Goal: Task Accomplishment & Management: Use online tool/utility

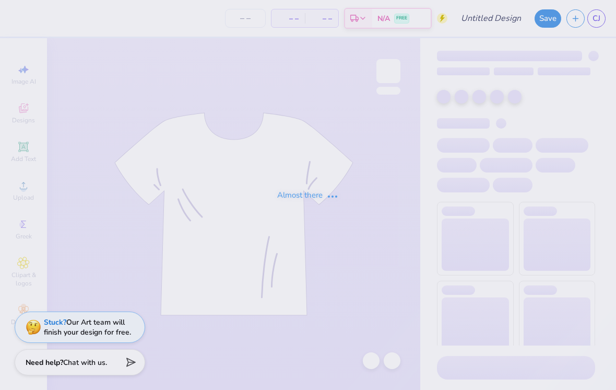
type input "Yea"
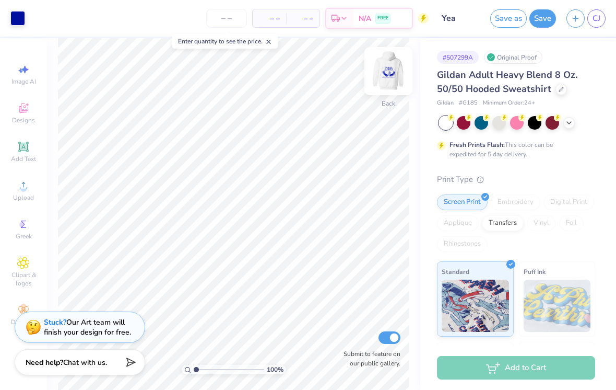
click at [394, 72] on img at bounding box center [389, 71] width 42 height 42
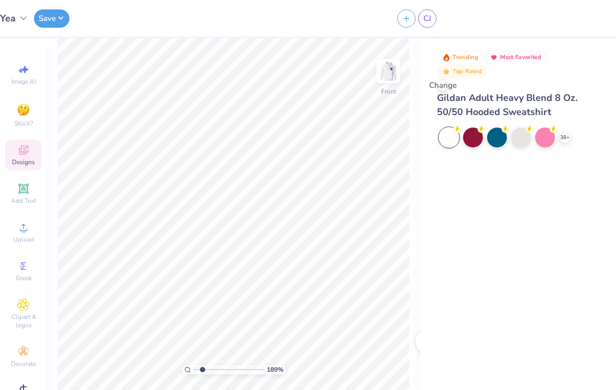
type input "1"
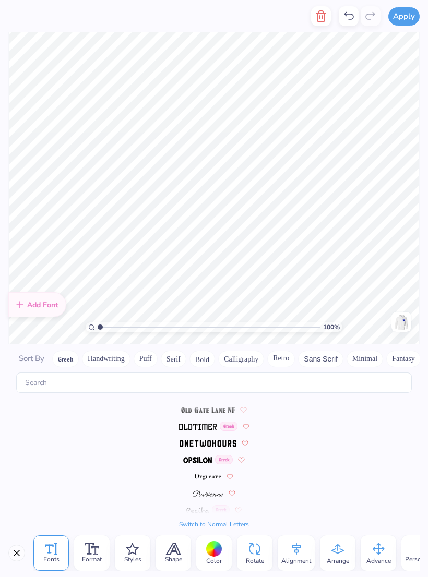
scroll to position [3968, 0]
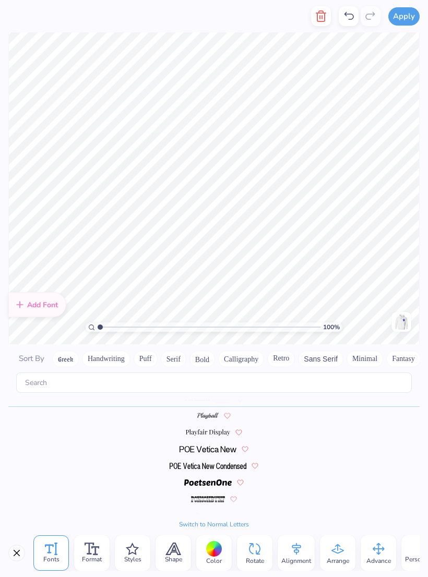
click at [232, 389] on button "Switch to Normal Letters" at bounding box center [214, 525] width 70 height 8
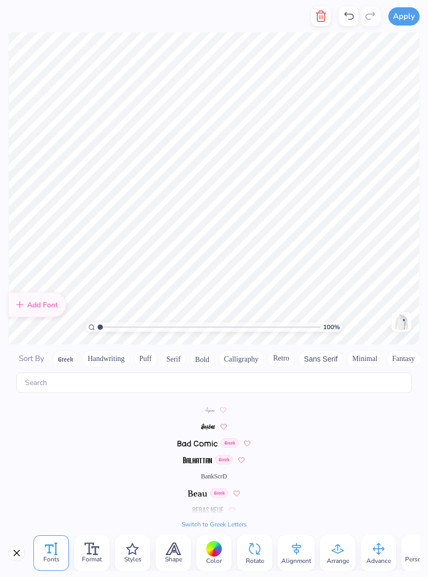
scroll to position [349, 0]
click at [220, 389] on div "BankScrD" at bounding box center [213, 476] width 411 height 17
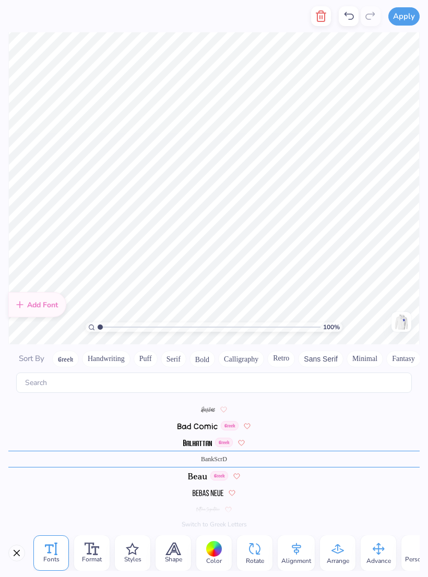
scroll to position [1, 0]
type textarea "S"
type textarea "sooo sweet"
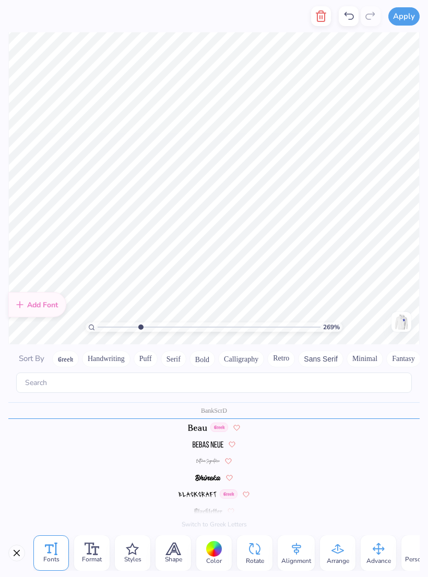
scroll to position [426, 0]
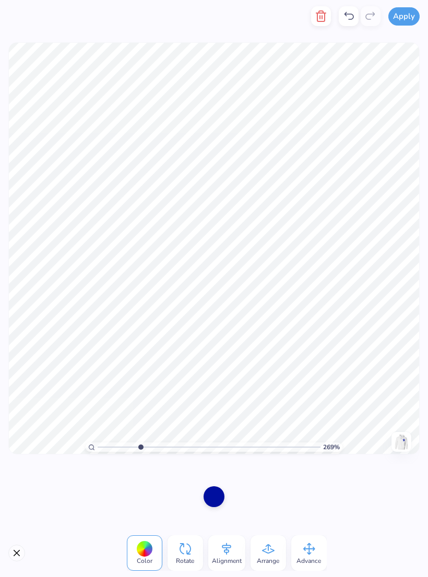
click at [427, 242] on div "269 % Need help? Chat with us. Front" at bounding box center [214, 248] width 428 height 432
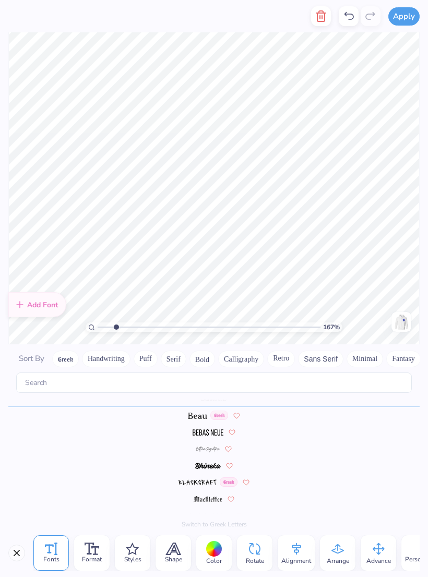
scroll to position [0, 4]
type input "1.67036478248518"
type textarea "R"
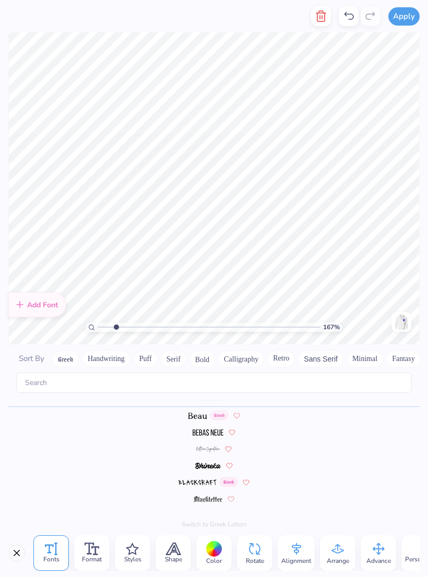
type textarea "I"
type textarea "introZpective"
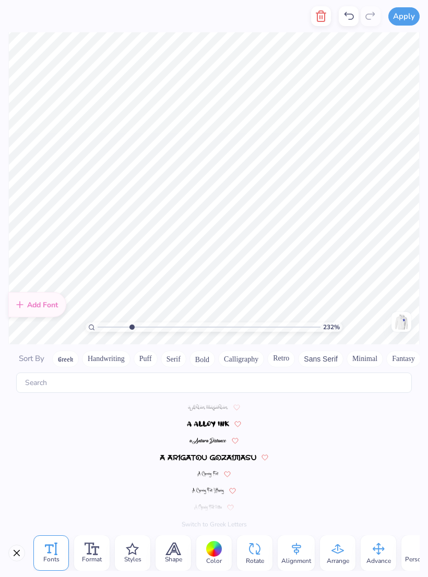
scroll to position [426, 0]
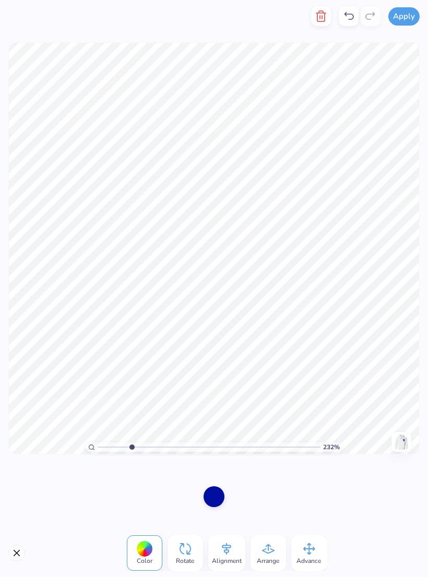
click at [322, 19] on line "button" at bounding box center [322, 17] width 0 height 3
click at [325, 15] on icon "button" at bounding box center [320, 16] width 7 height 10
click at [323, 21] on icon "button" at bounding box center [320, 16] width 7 height 10
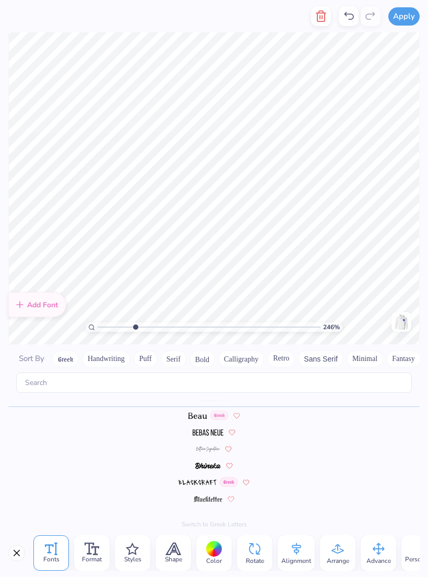
type input "2.45693454024349"
type textarea "introZpective"
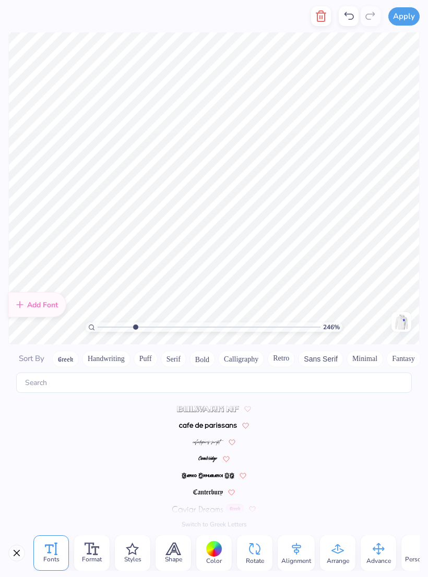
scroll to position [917, 0]
click at [214, 389] on img at bounding box center [208, 443] width 30 height 6
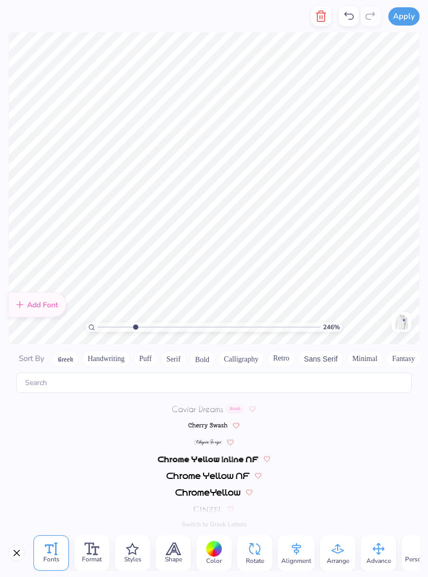
scroll to position [1017, 0]
click at [213, 389] on img at bounding box center [208, 443] width 28 height 6
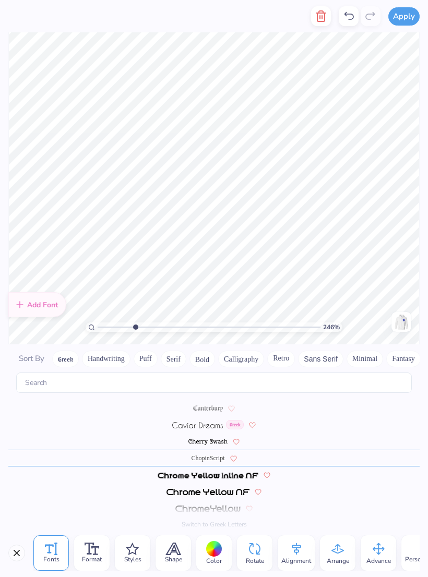
scroll to position [1000, 0]
click at [234, 389] on icon at bounding box center [233, 460] width 7 height 6
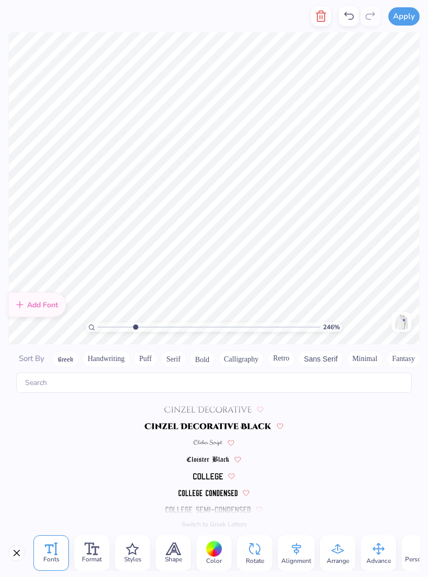
scroll to position [1151, 0]
click at [211, 389] on img at bounding box center [208, 443] width 29 height 6
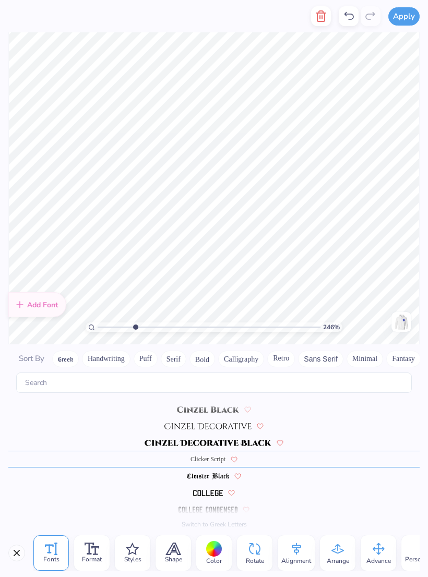
scroll to position [1134, 0]
click at [231, 389] on icon at bounding box center [234, 459] width 6 height 5
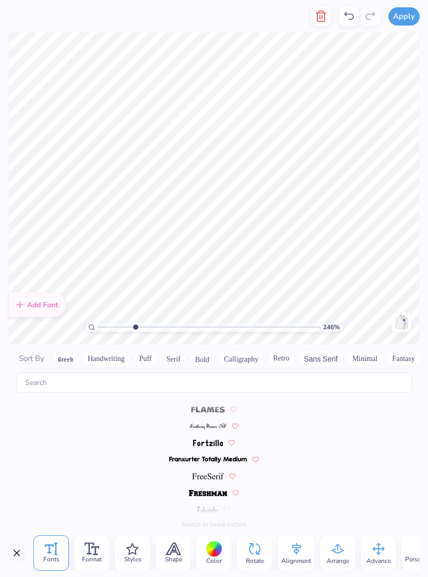
click at [213, 389] on img at bounding box center [208, 426] width 37 height 6
click at [215, 389] on img at bounding box center [207, 426] width 31 height 6
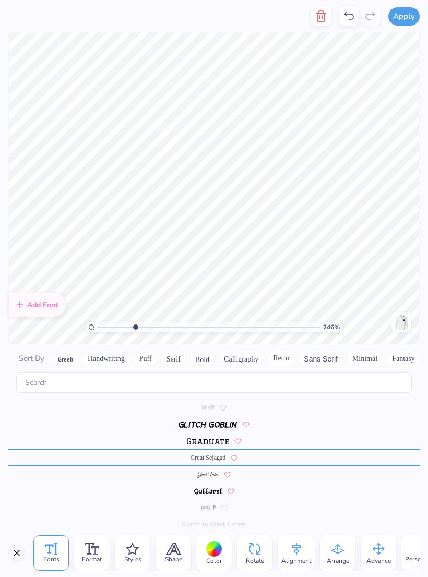
scroll to position [2170, 0]
click at [231, 389] on icon at bounding box center [234, 459] width 6 height 5
click at [210, 389] on img at bounding box center [207, 477] width 21 height 6
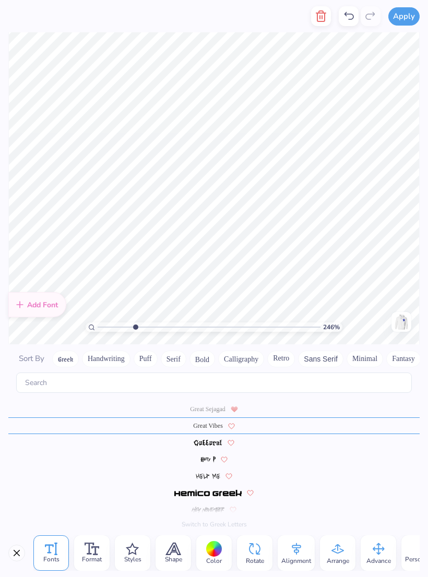
scroll to position [2220, 0]
click at [228, 389] on icon at bounding box center [231, 425] width 6 height 5
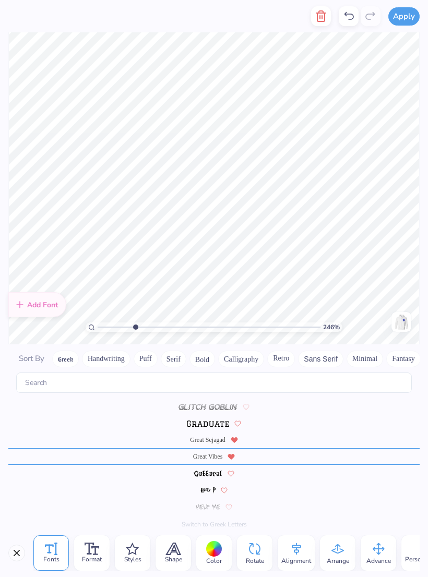
scroll to position [2187, 0]
click at [87, 389] on span "Format" at bounding box center [92, 560] width 20 height 8
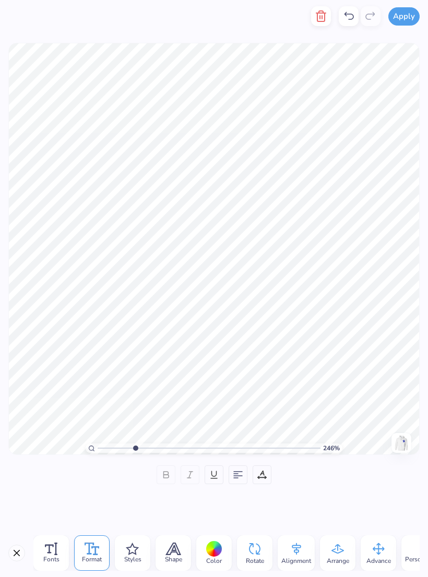
click at [127, 389] on input "range" at bounding box center [209, 448] width 223 height 9
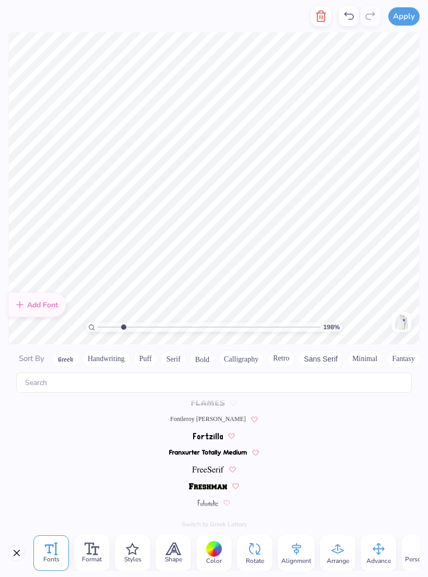
scroll to position [2247, 0]
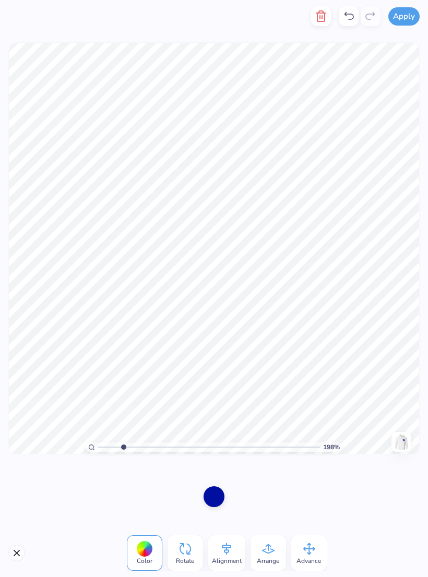
click at [422, 242] on div "198 % Need help? Chat with us. Front" at bounding box center [214, 248] width 428 height 432
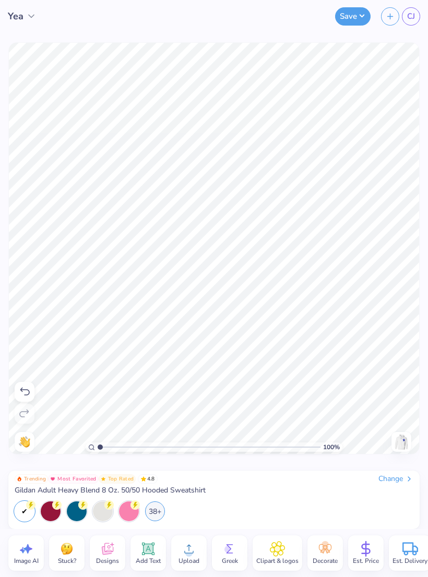
click at [401, 389] on img at bounding box center [401, 442] width 17 height 17
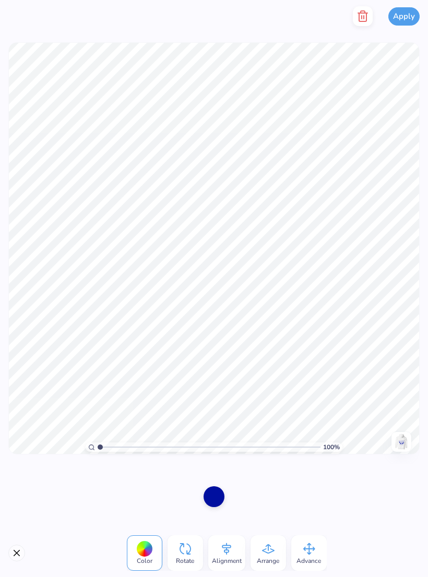
click at [361, 13] on polyline "button" at bounding box center [362, 13] width 9 height 0
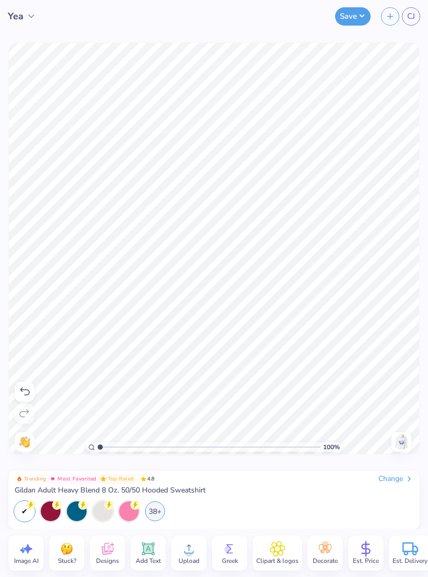
click at [105, 389] on icon at bounding box center [108, 549] width 16 height 16
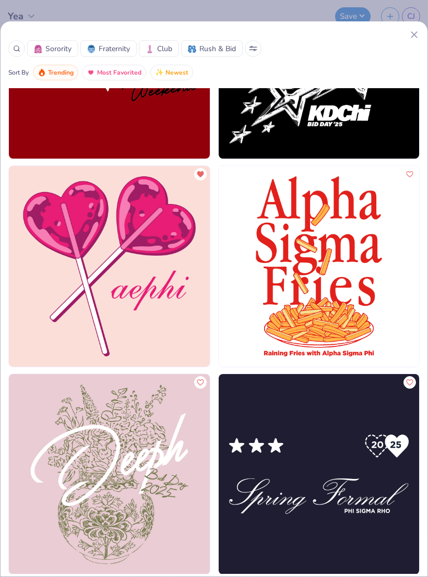
scroll to position [34046, 0]
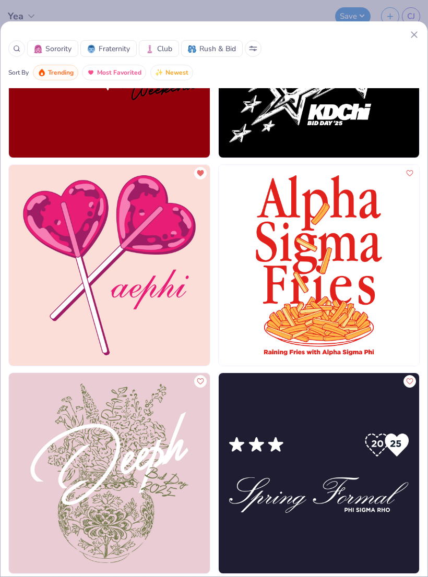
click at [73, 245] on img at bounding box center [109, 265] width 201 height 201
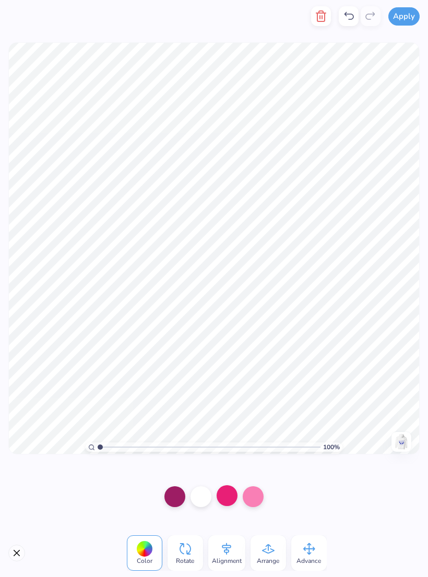
click at [226, 389] on div at bounding box center [227, 496] width 21 height 21
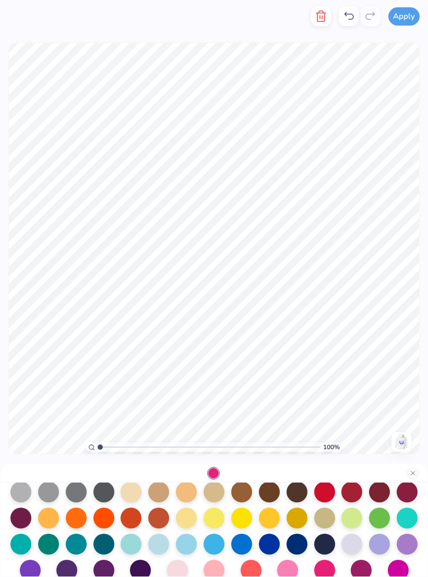
scroll to position [120, 0]
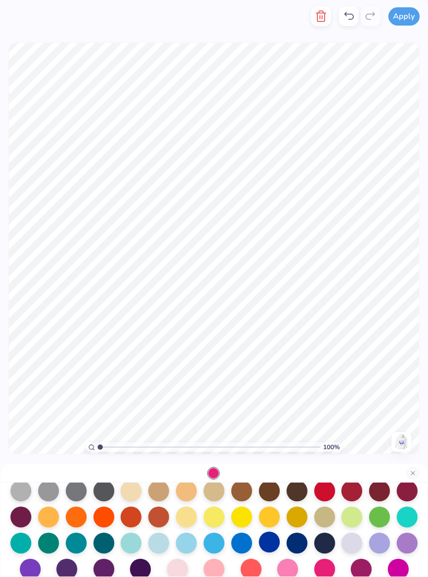
click at [270, 389] on div at bounding box center [269, 542] width 21 height 21
click at [416, 389] on button "Close" at bounding box center [413, 473] width 13 height 13
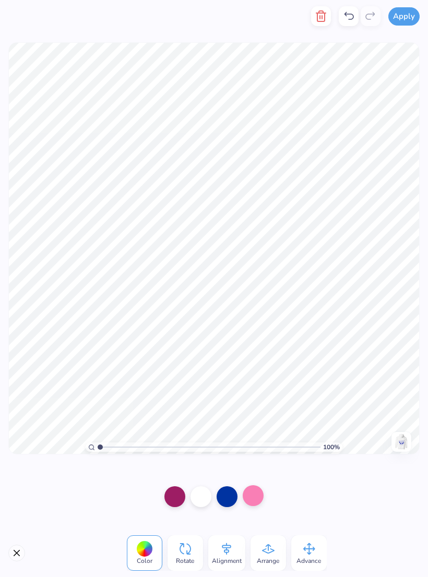
click at [256, 389] on div at bounding box center [253, 496] width 21 height 21
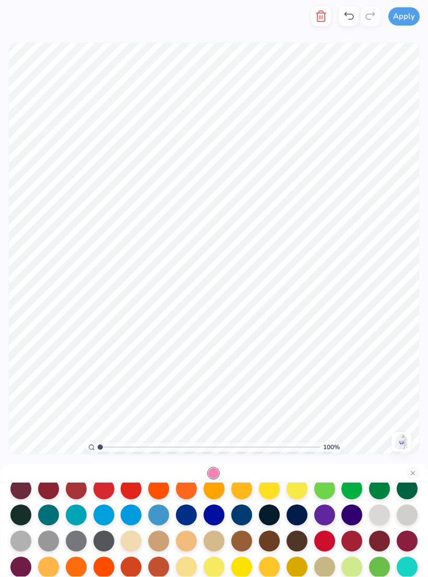
scroll to position [70, 0]
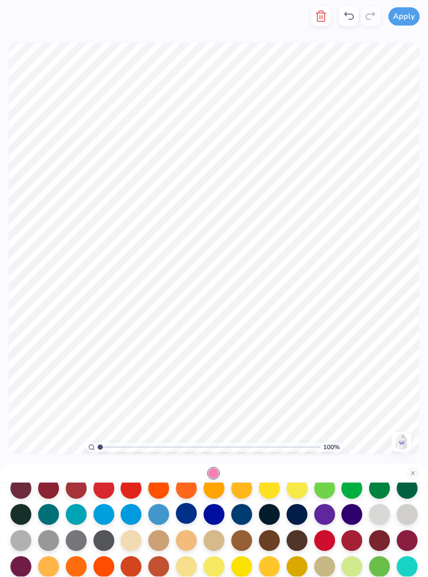
click at [187, 389] on div at bounding box center [186, 513] width 21 height 21
click at [157, 389] on div at bounding box center [158, 513] width 21 height 21
click at [414, 389] on div at bounding box center [214, 473] width 427 height 19
click at [415, 389] on button "Close" at bounding box center [413, 473] width 13 height 13
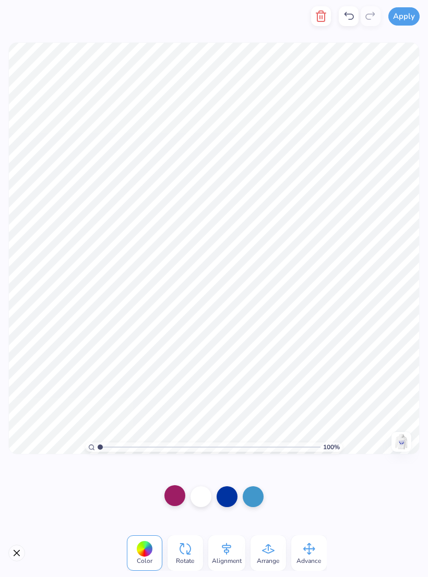
click at [170, 389] on div at bounding box center [174, 496] width 21 height 21
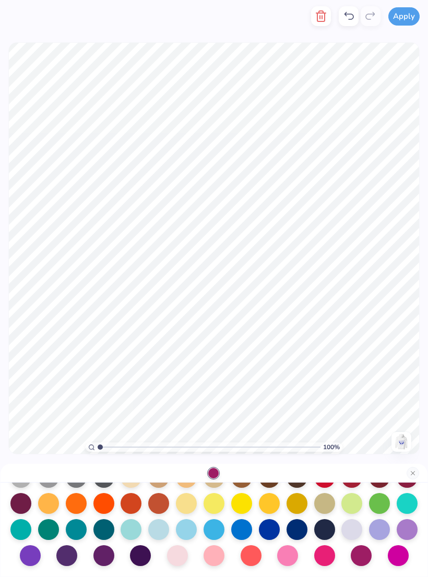
scroll to position [136, 0]
click at [217, 389] on div at bounding box center [214, 528] width 21 height 21
click at [251, 389] on div at bounding box center [241, 528] width 21 height 21
click at [270, 389] on div at bounding box center [269, 528] width 21 height 21
click at [242, 389] on div at bounding box center [241, 528] width 21 height 21
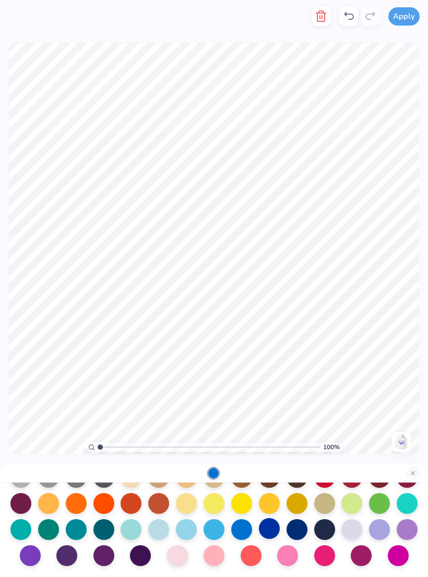
click at [275, 389] on div at bounding box center [269, 528] width 21 height 21
click at [415, 389] on button "Close" at bounding box center [413, 473] width 13 height 13
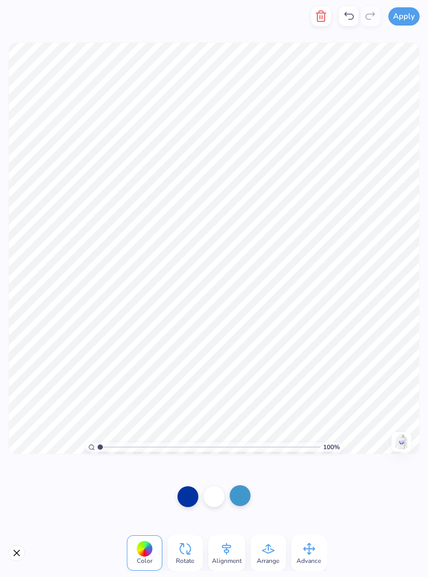
click at [243, 389] on div at bounding box center [240, 496] width 21 height 21
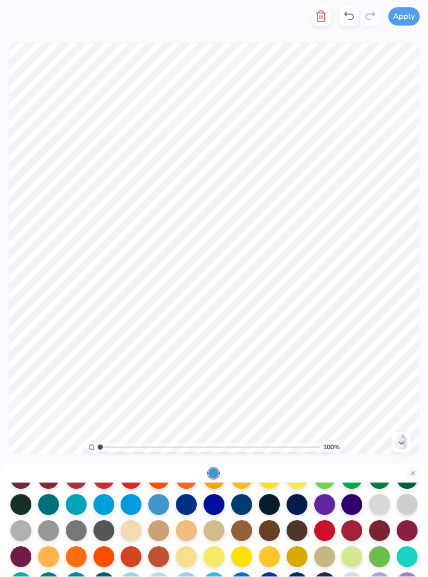
scroll to position [78, 0]
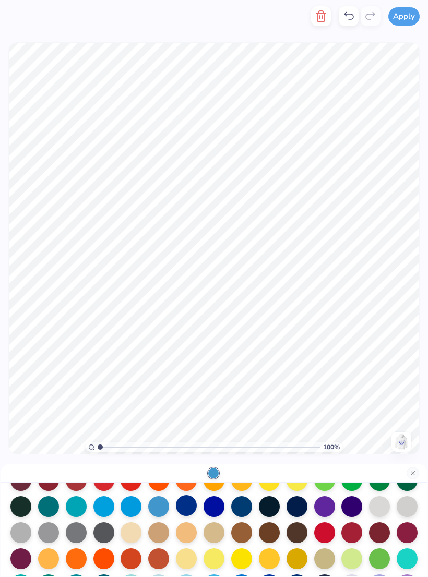
click at [192, 389] on div at bounding box center [186, 505] width 21 height 21
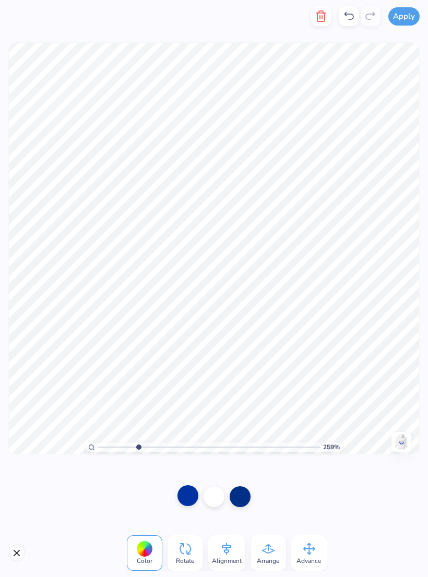
click at [186, 389] on div at bounding box center [188, 496] width 21 height 21
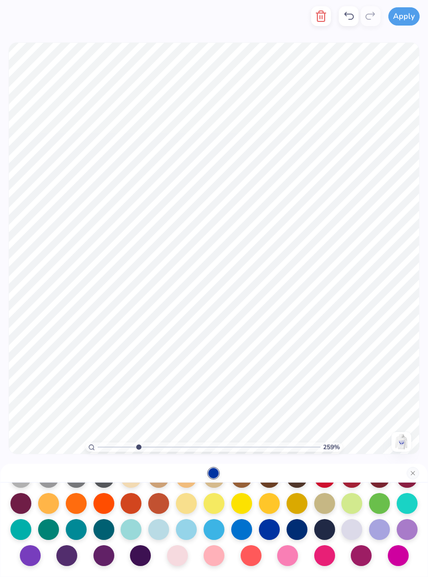
scroll to position [136, 0]
click at [217, 389] on div at bounding box center [214, 528] width 21 height 21
click at [274, 389] on div at bounding box center [269, 528] width 21 height 21
click at [416, 389] on button "Close" at bounding box center [413, 473] width 13 height 13
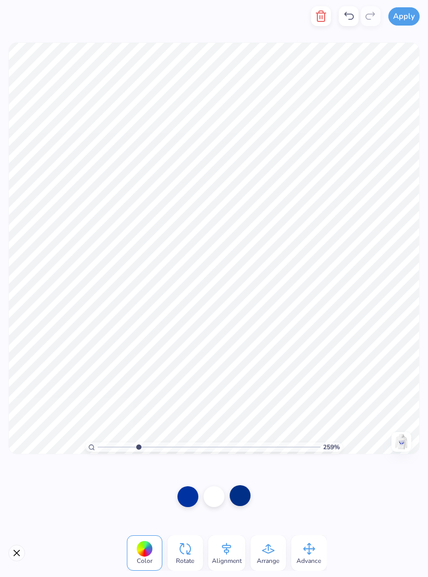
click at [236, 389] on div at bounding box center [240, 496] width 21 height 21
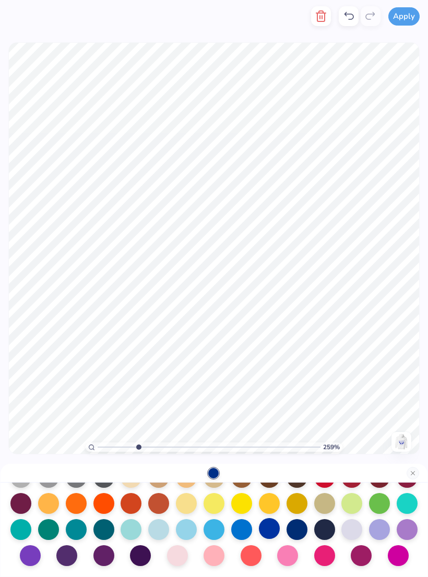
click at [275, 389] on div at bounding box center [269, 528] width 21 height 21
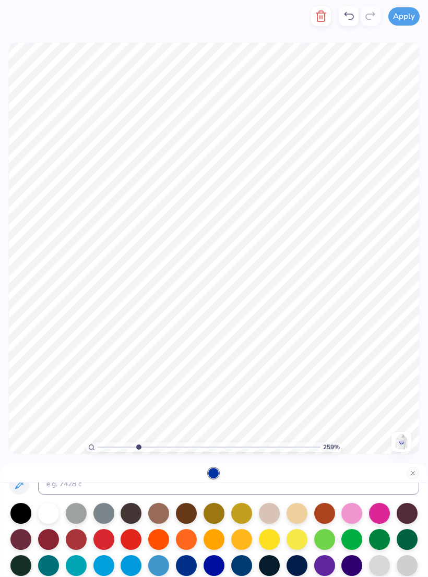
scroll to position [20, 0]
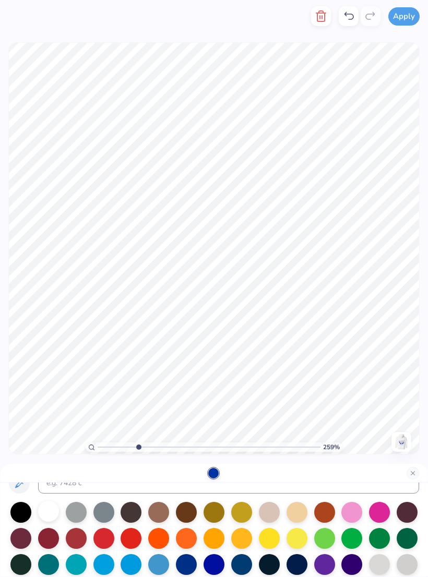
click at [49, 389] on div at bounding box center [48, 511] width 21 height 21
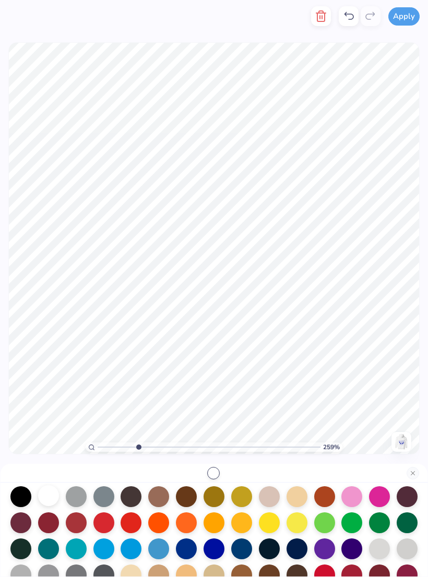
scroll to position [14, 0]
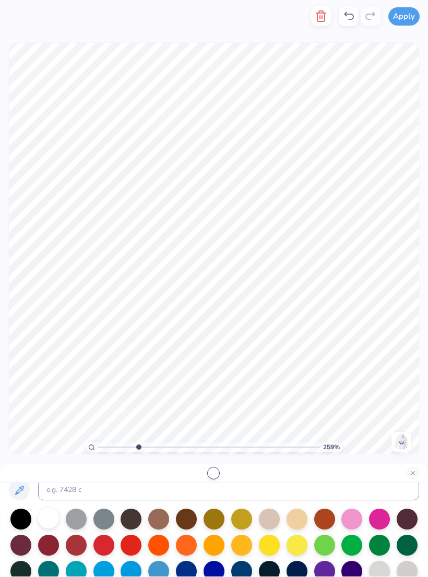
click at [48, 389] on div at bounding box center [48, 518] width 21 height 21
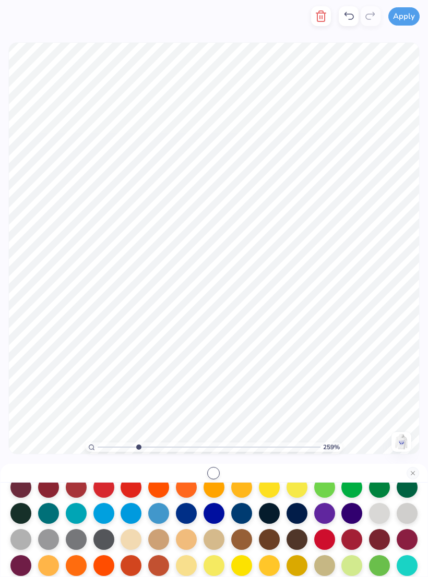
scroll to position [66, 0]
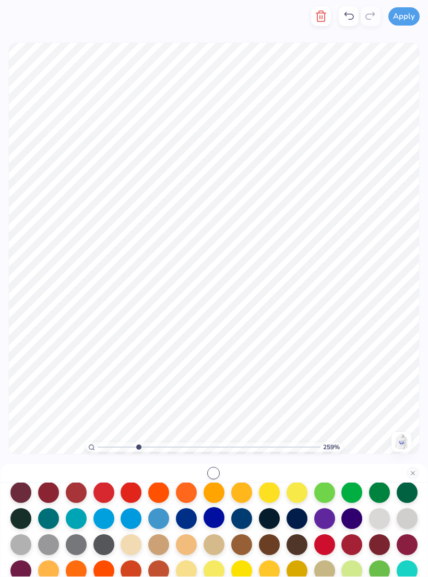
click at [211, 389] on div at bounding box center [214, 518] width 21 height 21
click at [415, 389] on button "Close" at bounding box center [413, 473] width 13 height 13
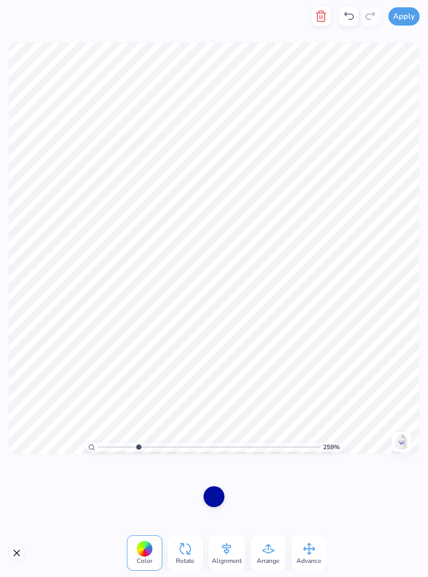
click at [351, 12] on icon at bounding box center [349, 16] width 13 height 13
click at [350, 10] on icon at bounding box center [349, 16] width 13 height 13
click at [347, 15] on icon at bounding box center [349, 16] width 13 height 13
click at [246, 389] on div at bounding box center [240, 496] width 21 height 21
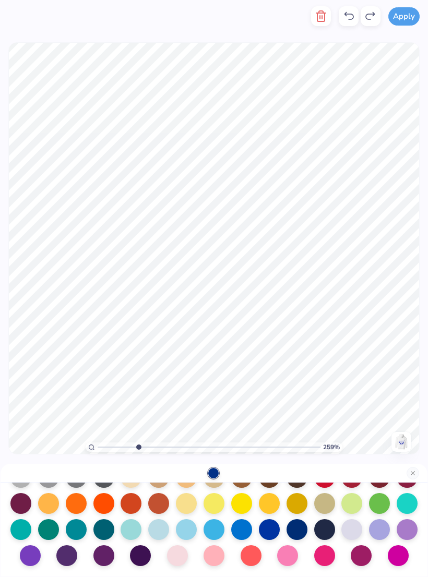
scroll to position [136, 0]
click at [164, 389] on div at bounding box center [158, 528] width 21 height 21
click at [219, 389] on div at bounding box center [214, 528] width 21 height 21
click at [247, 389] on div at bounding box center [241, 528] width 21 height 21
click at [211, 389] on div at bounding box center [214, 528] width 21 height 21
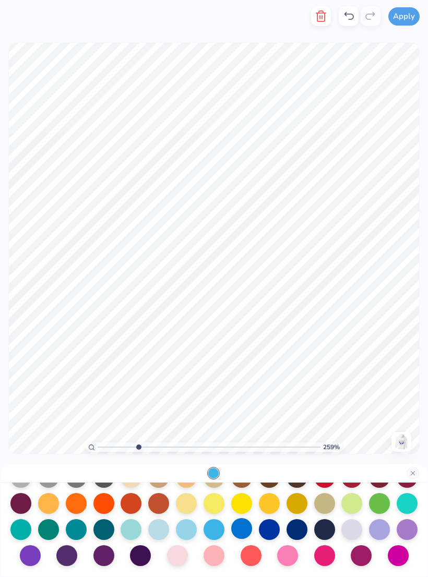
click at [238, 389] on div at bounding box center [241, 528] width 21 height 21
click at [407, 389] on button "Close" at bounding box center [413, 473] width 13 height 13
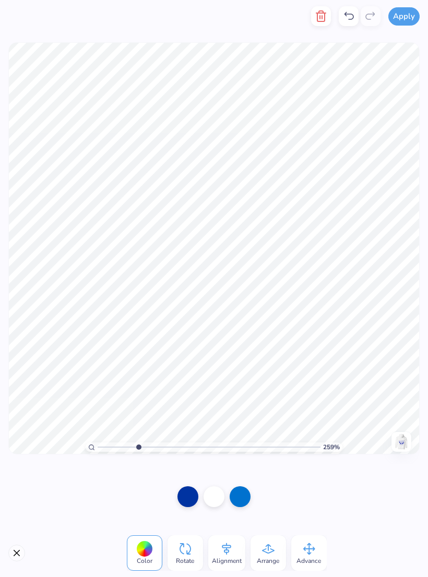
click at [15, 389] on button "Close" at bounding box center [16, 553] width 17 height 17
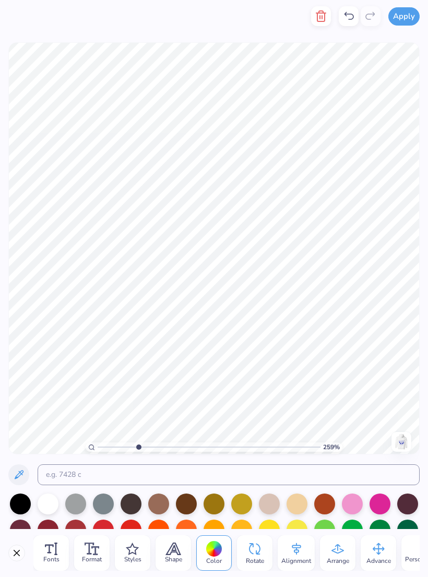
scroll to position [0, 1]
type input "2.58657720124101"
type textarea "Zeta Phi"
type input "2.58657720124101"
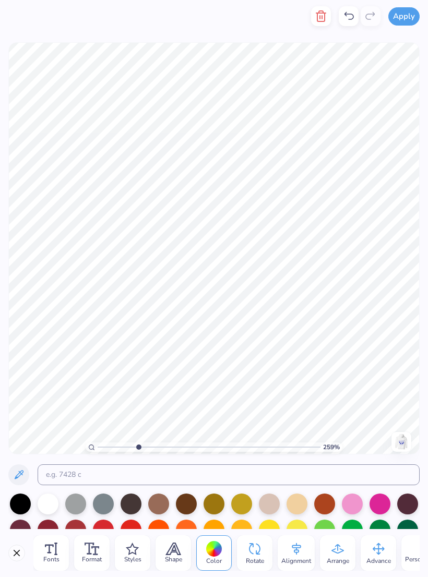
scroll to position [1, 0]
type textarea "Zeta Phi Beta"
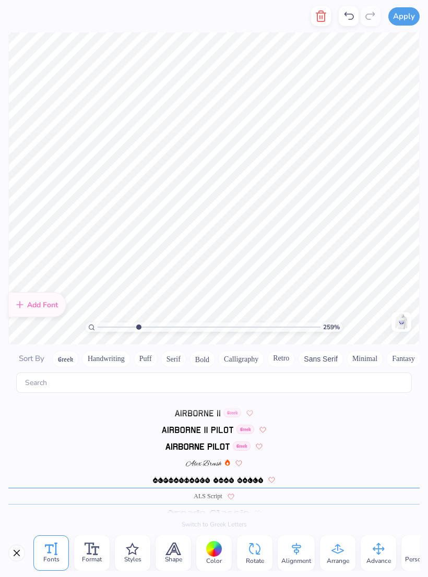
scroll to position [259, 0]
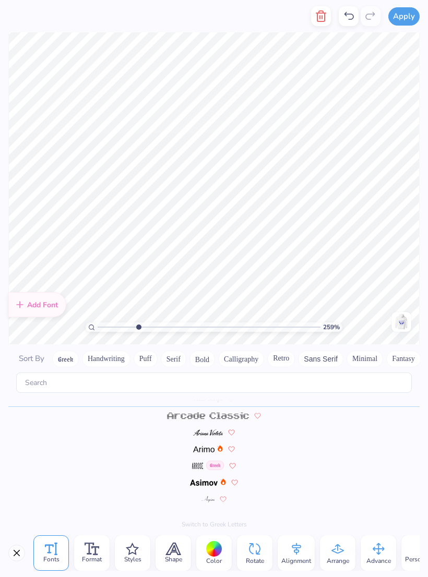
click at [425, 156] on div "259 % Need help? Chat with us. Back" at bounding box center [214, 188] width 428 height 312
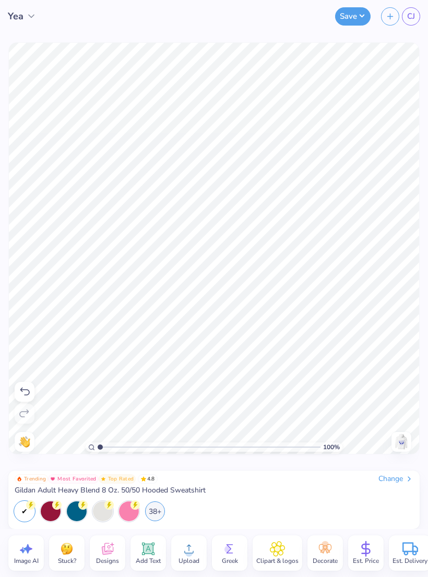
click at [404, 389] on img at bounding box center [401, 442] width 17 height 17
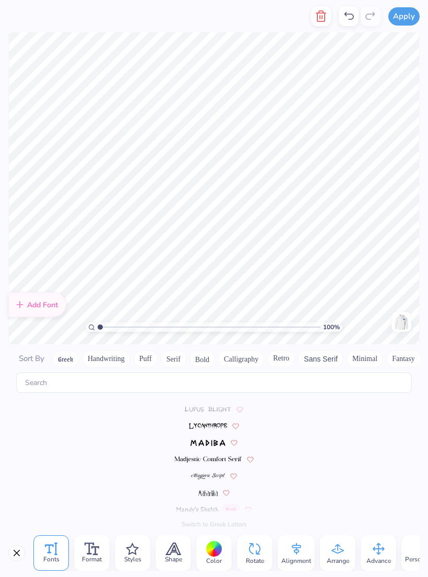
scroll to position [3239, 0]
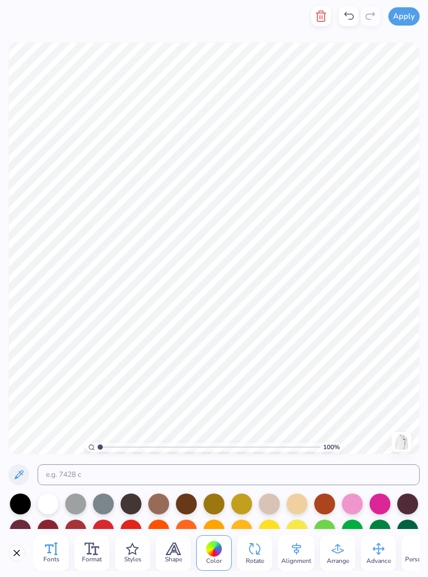
click at [51, 389] on icon at bounding box center [51, 549] width 13 height 13
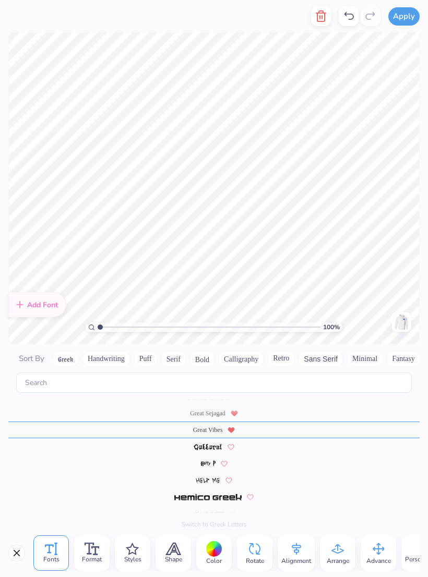
scroll to position [2220, 0]
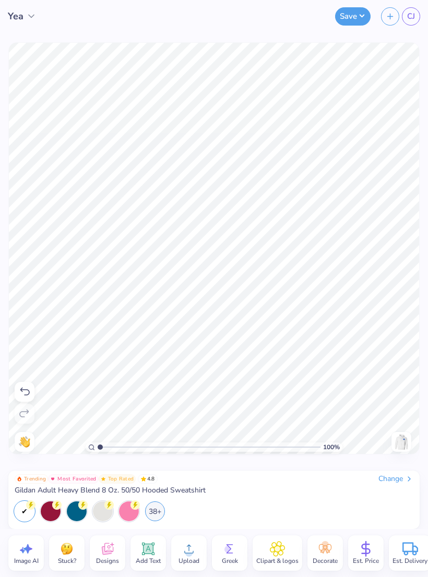
click at [403, 389] on img at bounding box center [401, 442] width 17 height 17
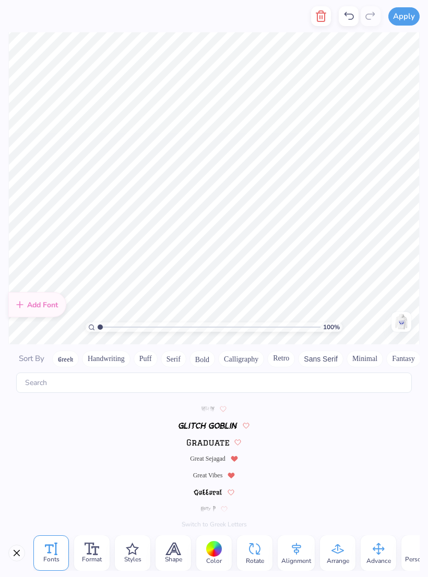
scroll to position [2170, 0]
click at [211, 389] on span "Great Vibes" at bounding box center [208, 475] width 30 height 9
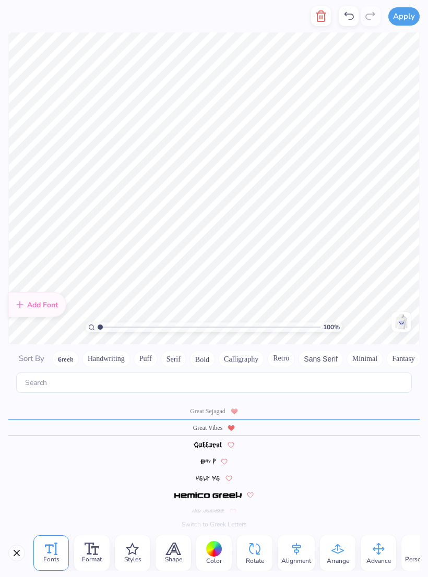
scroll to position [2220, 0]
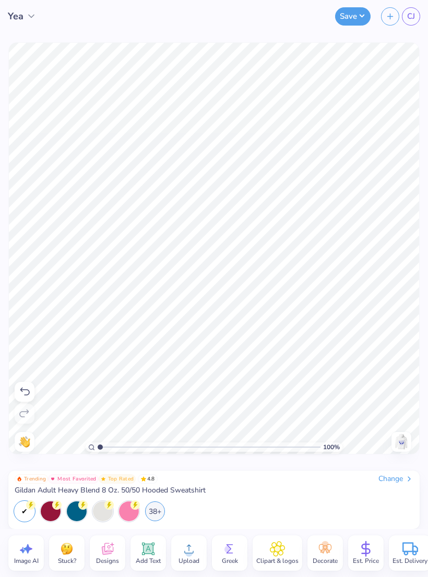
type input "1"
click at [400, 389] on img at bounding box center [401, 442] width 17 height 17
click at [418, 389] on div "100 % Need help? Chat with us. Front" at bounding box center [214, 248] width 428 height 432
click at [401, 389] on div at bounding box center [402, 442] width 20 height 20
click at [353, 18] on button "Save" at bounding box center [353, 15] width 36 height 18
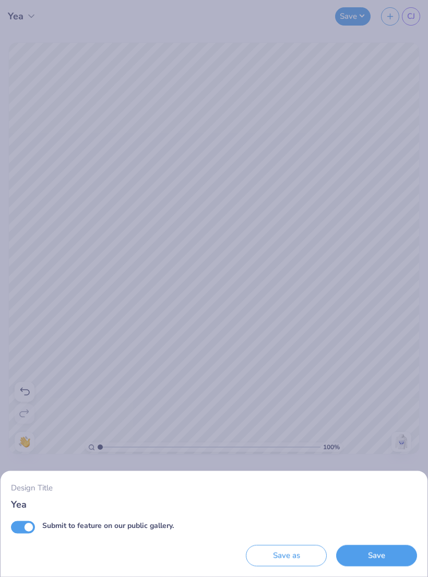
click at [147, 389] on input "Yea" at bounding box center [214, 505] width 406 height 14
click at [34, 389] on input "Submit to feature on our public gallery." at bounding box center [23, 527] width 24 height 13
checkbox input "false"
click at [28, 389] on input "Yea" at bounding box center [214, 505] width 406 height 14
click at [309, 389] on button "Save as" at bounding box center [286, 556] width 81 height 21
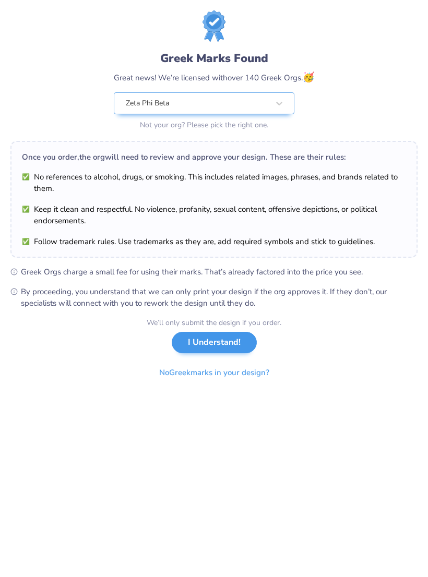
click at [242, 336] on button "I Understand!" at bounding box center [214, 342] width 85 height 21
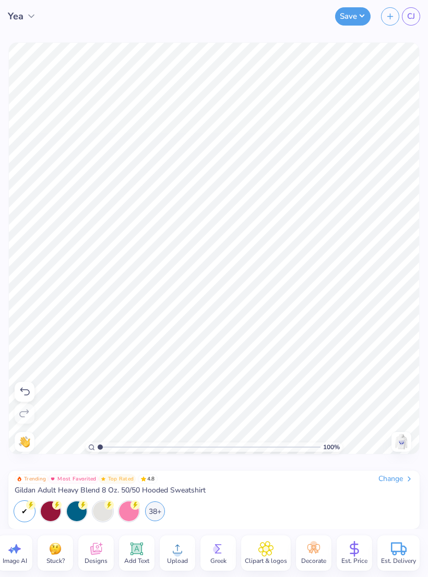
scroll to position [0, 13]
click at [363, 14] on button "Save" at bounding box center [353, 15] width 36 height 18
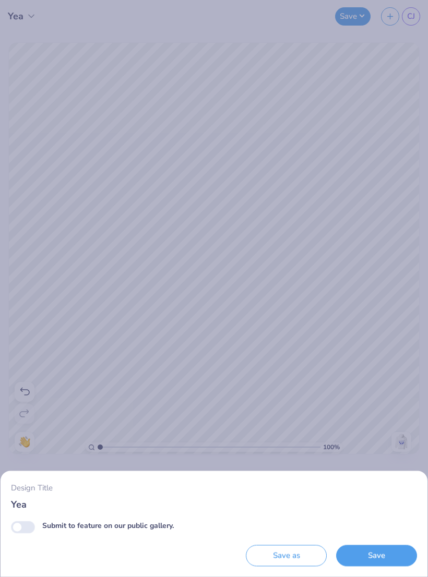
click at [403, 93] on div "Design Title Yea Submit to feature on our public gallery. Save as Save" at bounding box center [214, 288] width 428 height 577
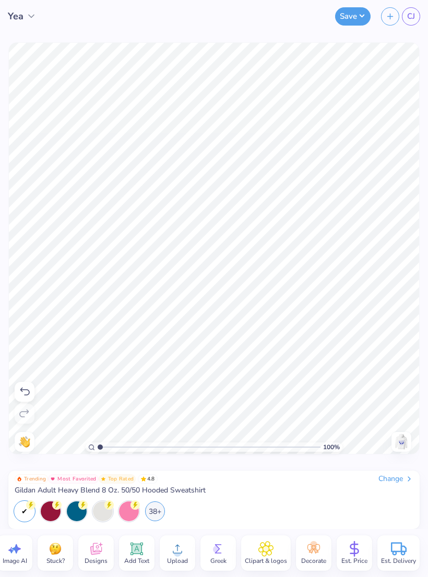
click at [29, 15] on polyline at bounding box center [31, 16] width 5 height 3
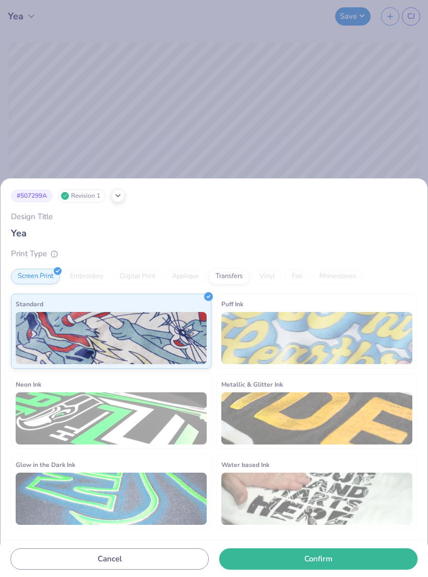
click at [162, 237] on input "Yea" at bounding box center [214, 234] width 406 height 14
click at [398, 117] on div "# 507299A Revision 1 Design Title Yea Print Type Screen Print Embroidery Digita…" at bounding box center [214, 288] width 428 height 577
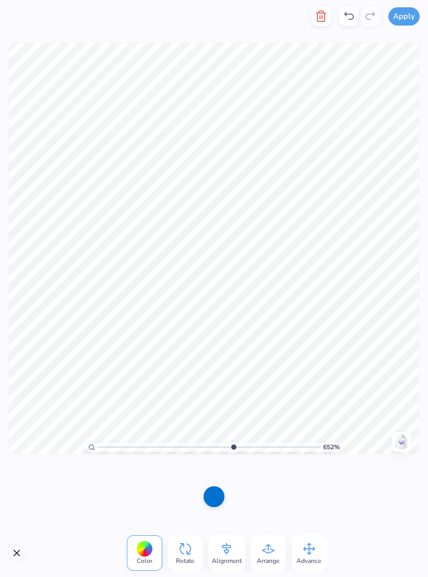
scroll to position [0, 0]
click at [210, 389] on div at bounding box center [214, 496] width 21 height 21
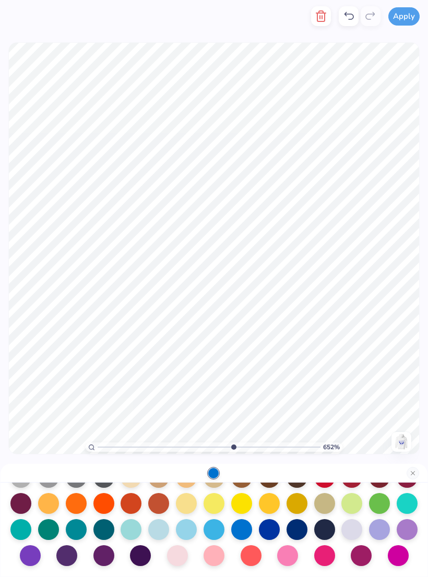
scroll to position [136, 0]
click at [270, 389] on div at bounding box center [269, 528] width 21 height 21
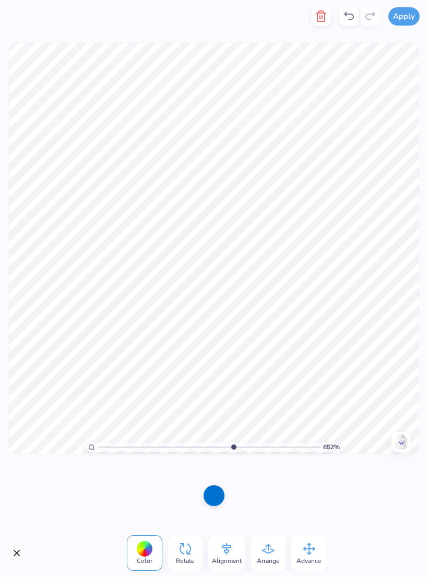
click at [216, 389] on div at bounding box center [214, 496] width 21 height 21
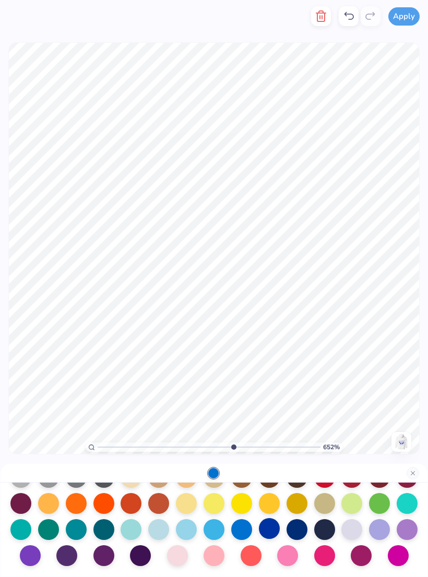
click at [278, 389] on div at bounding box center [269, 528] width 21 height 21
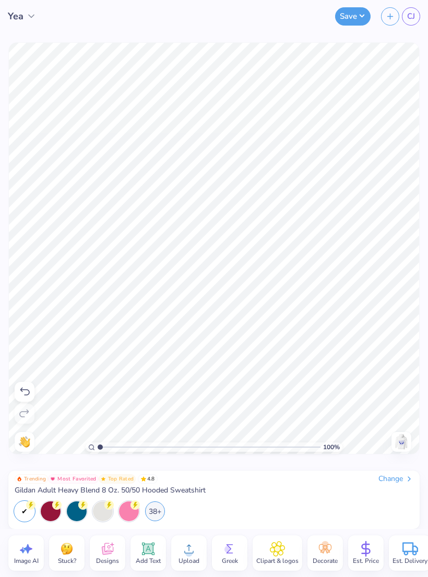
click at [15, 389] on div at bounding box center [25, 392] width 20 height 20
click at [18, 384] on div at bounding box center [25, 392] width 20 height 20
click at [403, 389] on img at bounding box center [401, 442] width 17 height 17
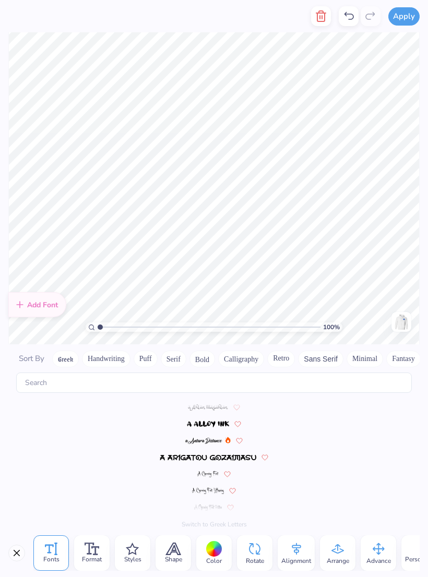
scroll to position [426, 0]
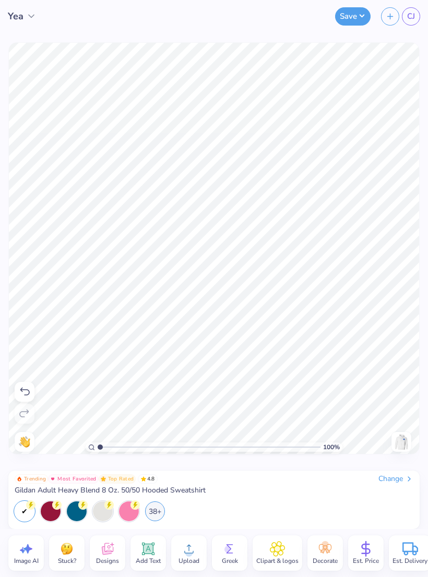
click at [21, 389] on icon at bounding box center [24, 392] width 9 height 8
click at [26, 389] on icon at bounding box center [24, 414] width 13 height 13
type input "1"
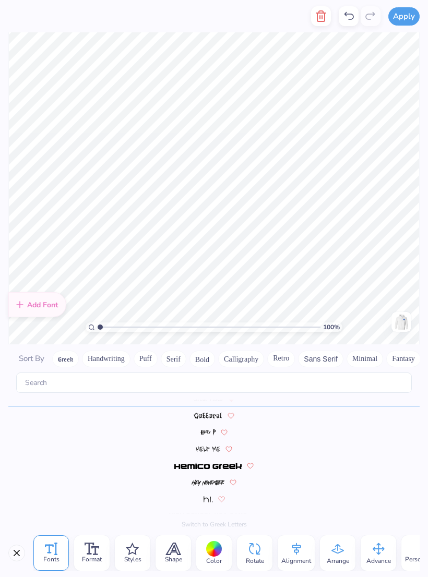
scroll to position [0, 0]
type textarea "i"
type textarea "Blue Lotus"
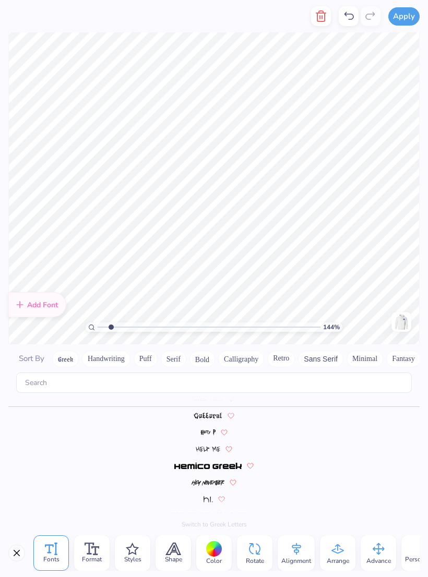
type input "1.44349652560023"
type textarea "B"
type textarea "Avant-garde"
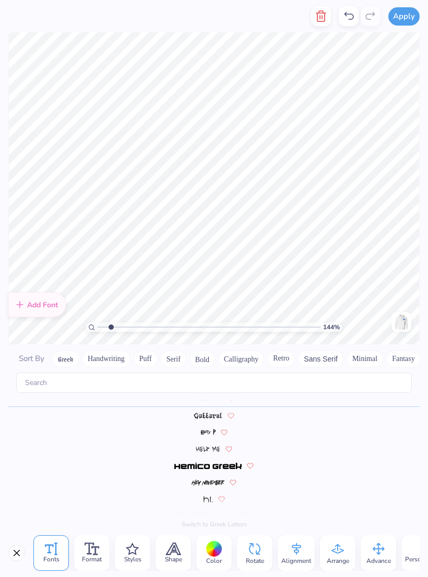
type input "1.44349652560023"
type textarea "Avant-garde"
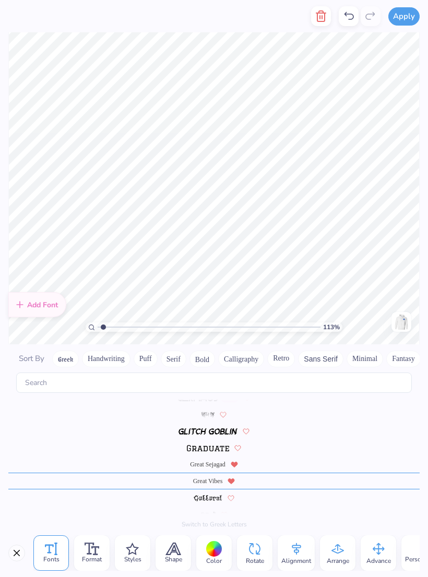
scroll to position [2170, 0]
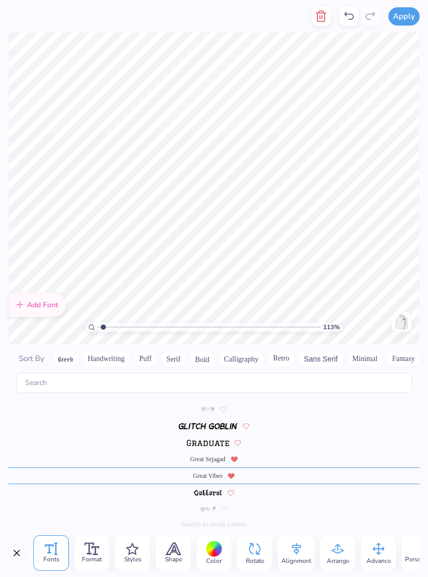
click at [275, 389] on div "Great Sejagad" at bounding box center [213, 459] width 411 height 17
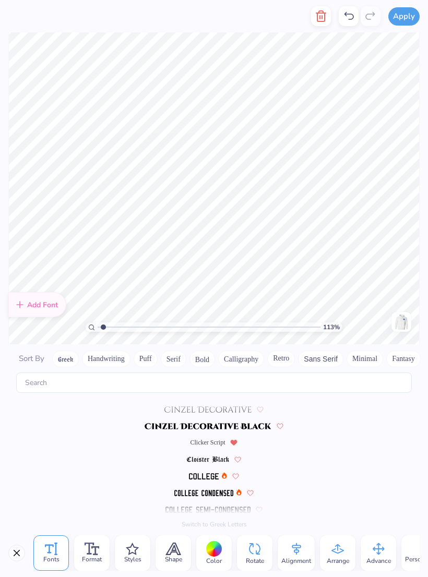
scroll to position [1151, 0]
click at [211, 389] on span "Clicker Script" at bounding box center [208, 442] width 35 height 9
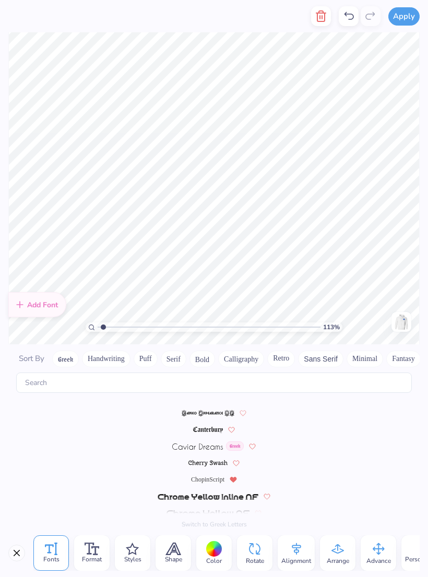
scroll to position [984, 0]
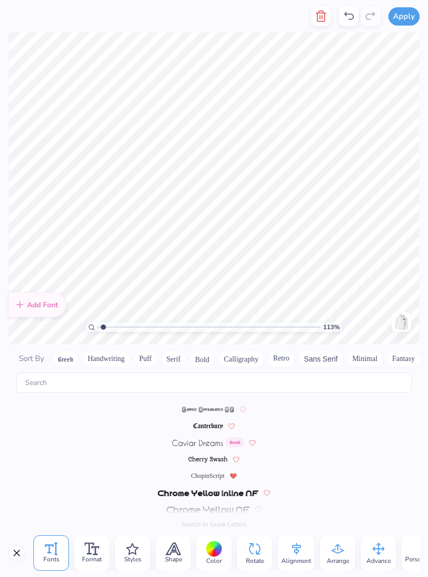
click at [213, 389] on span "ChopinScript" at bounding box center [207, 475] width 33 height 9
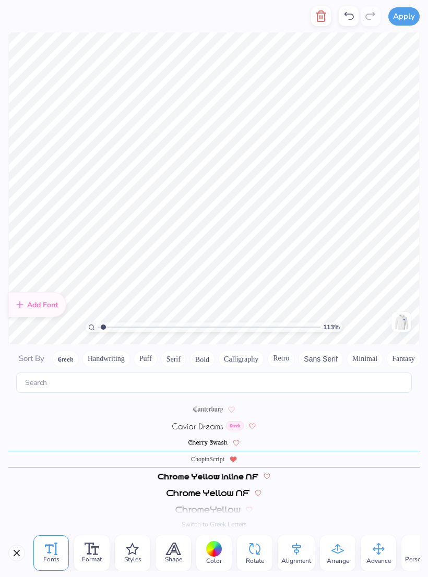
scroll to position [1000, 0]
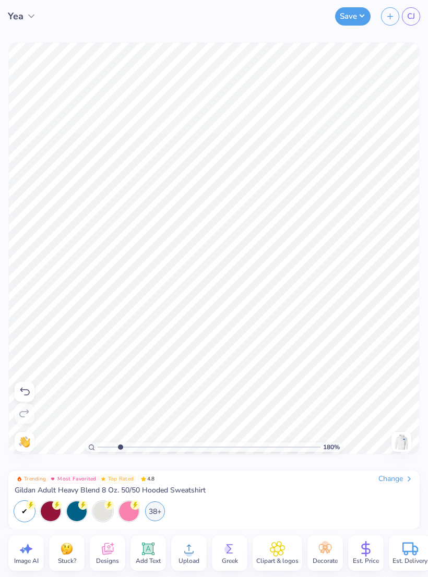
type input "1.83265058574739"
